Goal: Task Accomplishment & Management: Complete application form

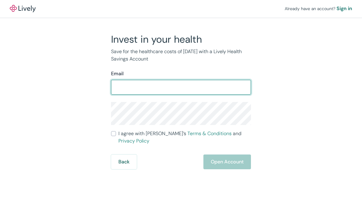
type input "[EMAIL_ADDRESS][DOMAIN_NAME]"
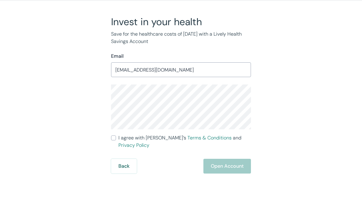
scroll to position [11, 0]
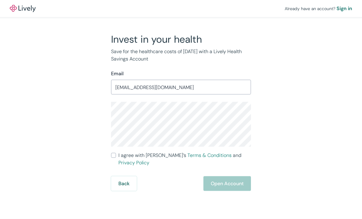
click at [113, 153] on input "I agree with Lively’s Terms & Conditions and Privacy Policy" at bounding box center [113, 155] width 5 height 5
checkbox input "true"
click at [231, 176] on button "Open Account" at bounding box center [227, 183] width 48 height 15
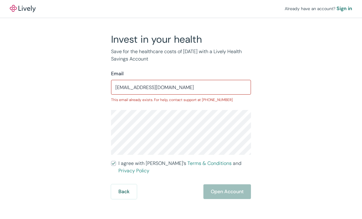
scroll to position [20, 0]
click at [117, 184] on button "Back" at bounding box center [124, 191] width 26 height 15
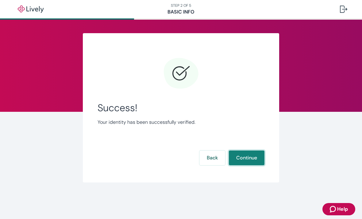
click at [249, 155] on button "Continue" at bounding box center [247, 157] width 36 height 15
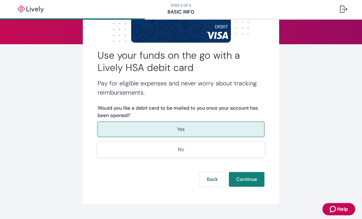
scroll to position [68, 0]
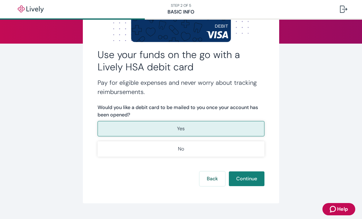
click at [195, 129] on button "Yes" at bounding box center [180, 128] width 167 height 15
click at [248, 180] on button "Continue" at bounding box center [247, 178] width 36 height 15
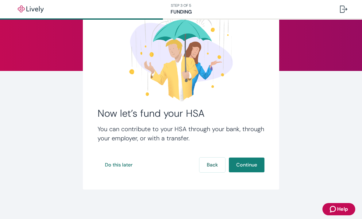
scroll to position [41, 0]
click at [126, 165] on button "Do this later" at bounding box center [118, 164] width 42 height 15
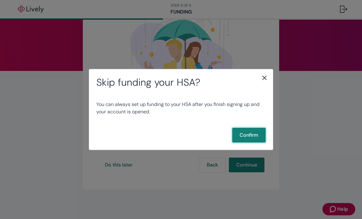
click at [249, 138] on button "Confirm" at bounding box center [248, 135] width 33 height 15
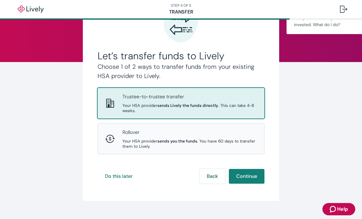
scroll to position [49, 0]
